Goal: Task Accomplishment & Management: Use online tool/utility

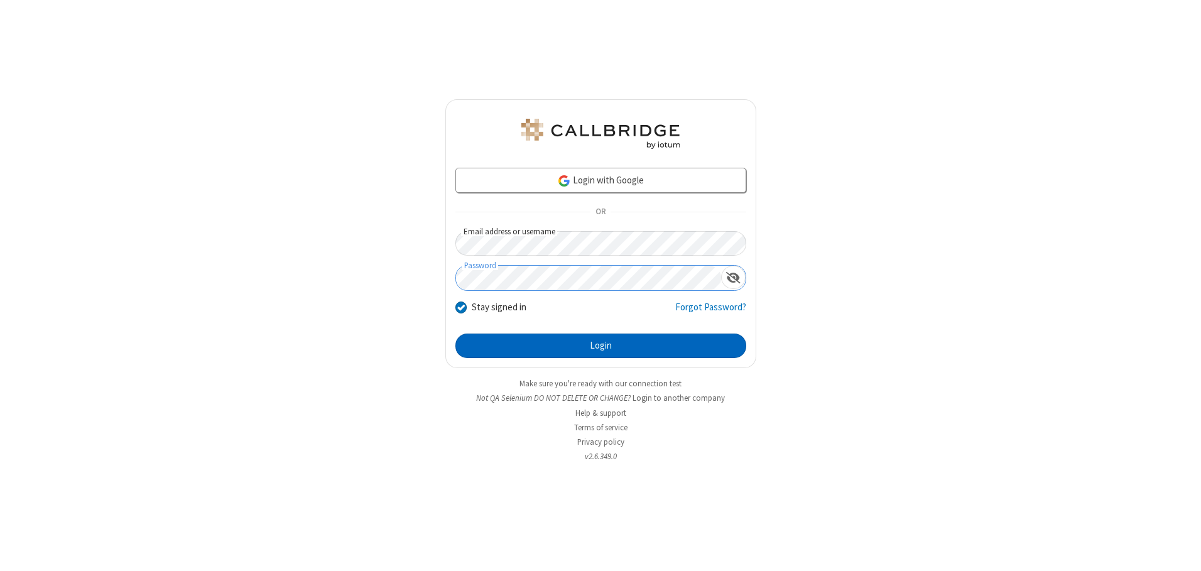
click at [600, 345] on button "Login" at bounding box center [600, 345] width 291 height 25
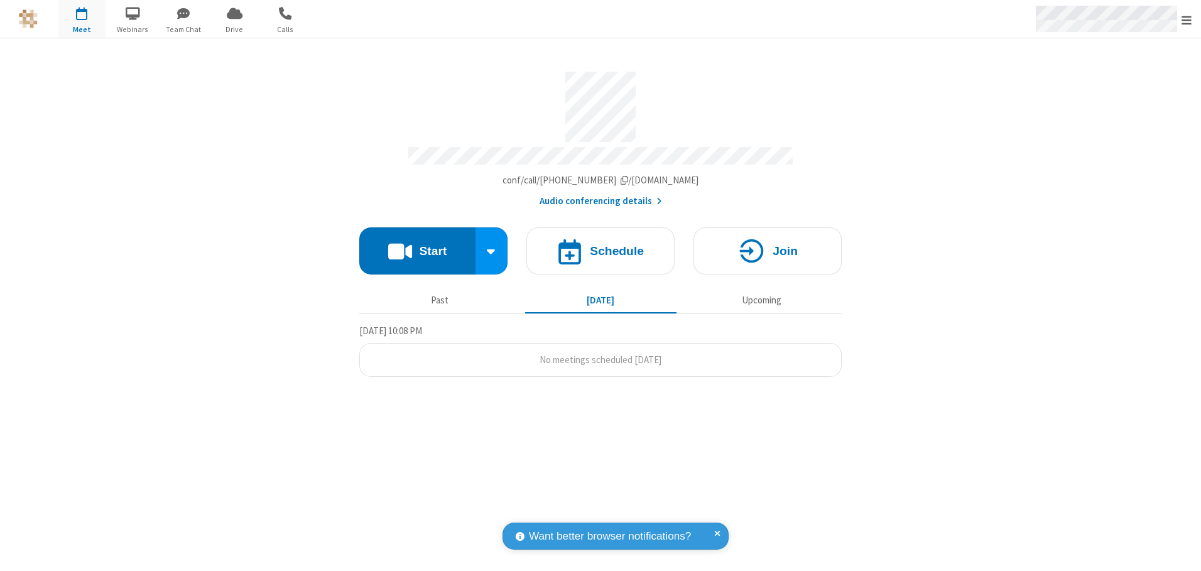
click at [1186, 19] on span "Open menu" at bounding box center [1186, 20] width 10 height 13
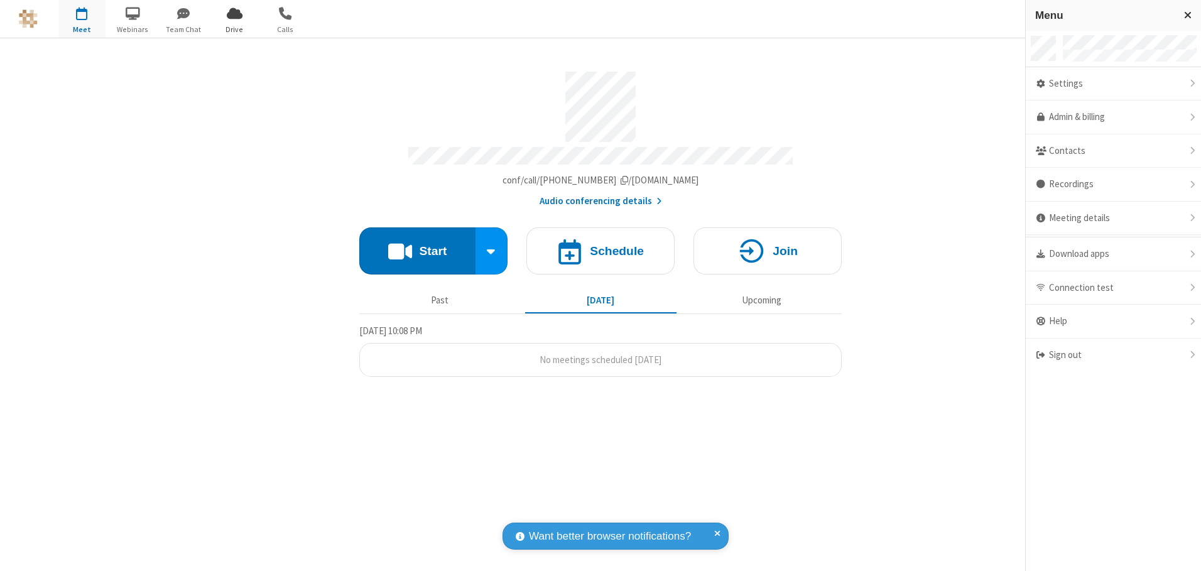
click at [234, 29] on span "Drive" at bounding box center [234, 29] width 47 height 11
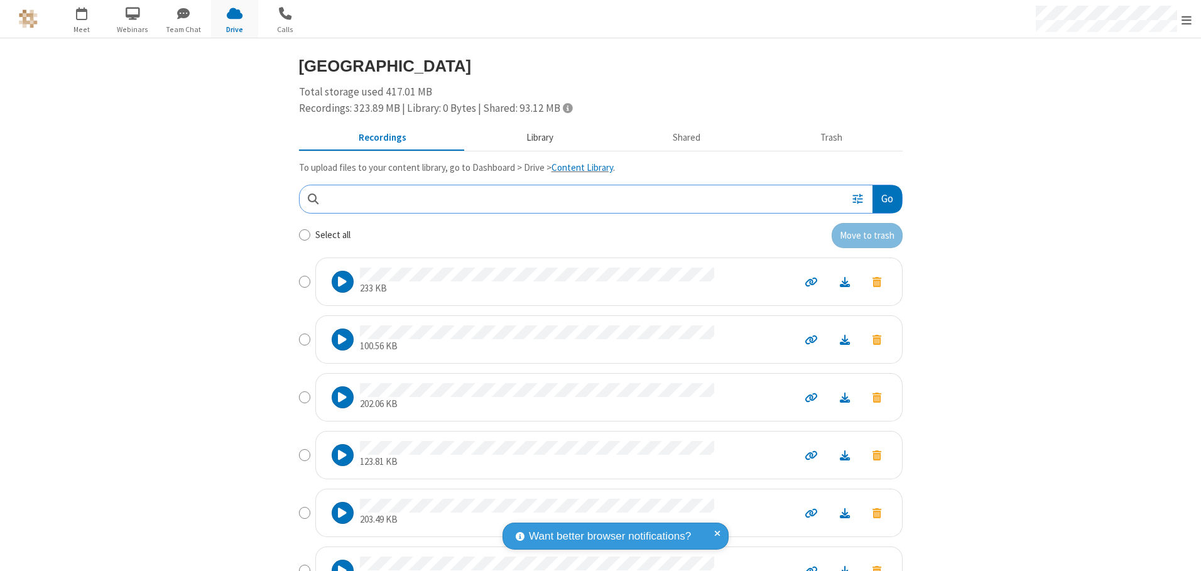
click at [533, 138] on button "Library" at bounding box center [539, 138] width 147 height 24
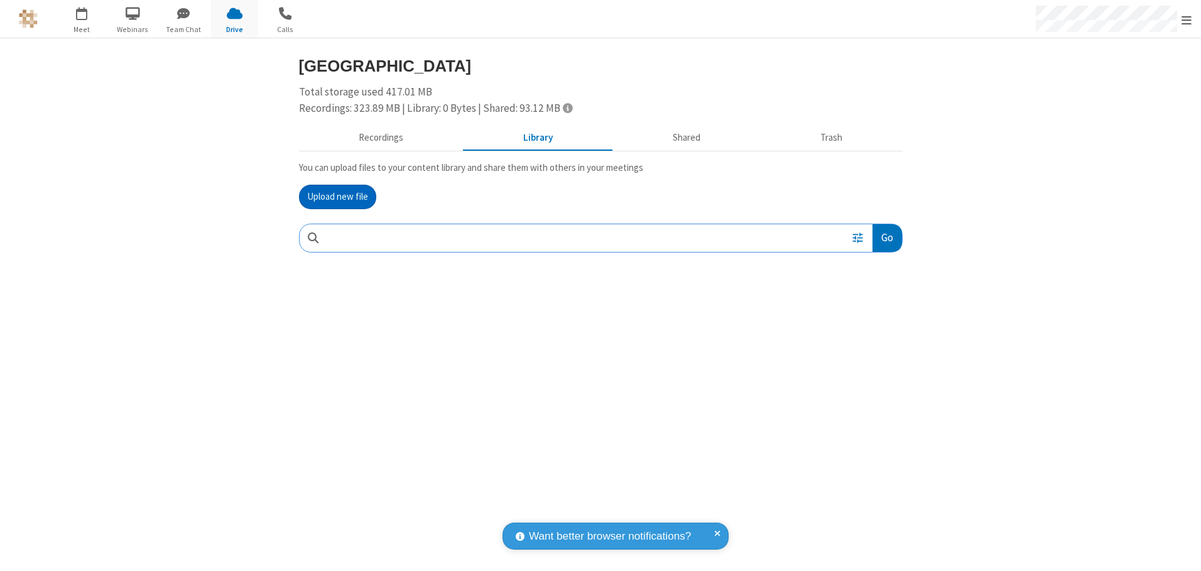
click at [337, 197] on button "Upload new file" at bounding box center [337, 197] width 77 height 25
click at [876, 320] on span "Move to trash" at bounding box center [876, 320] width 9 height 11
click at [831, 138] on button "Trash" at bounding box center [831, 138] width 142 height 24
